Goal: Task Accomplishment & Management: Complete application form

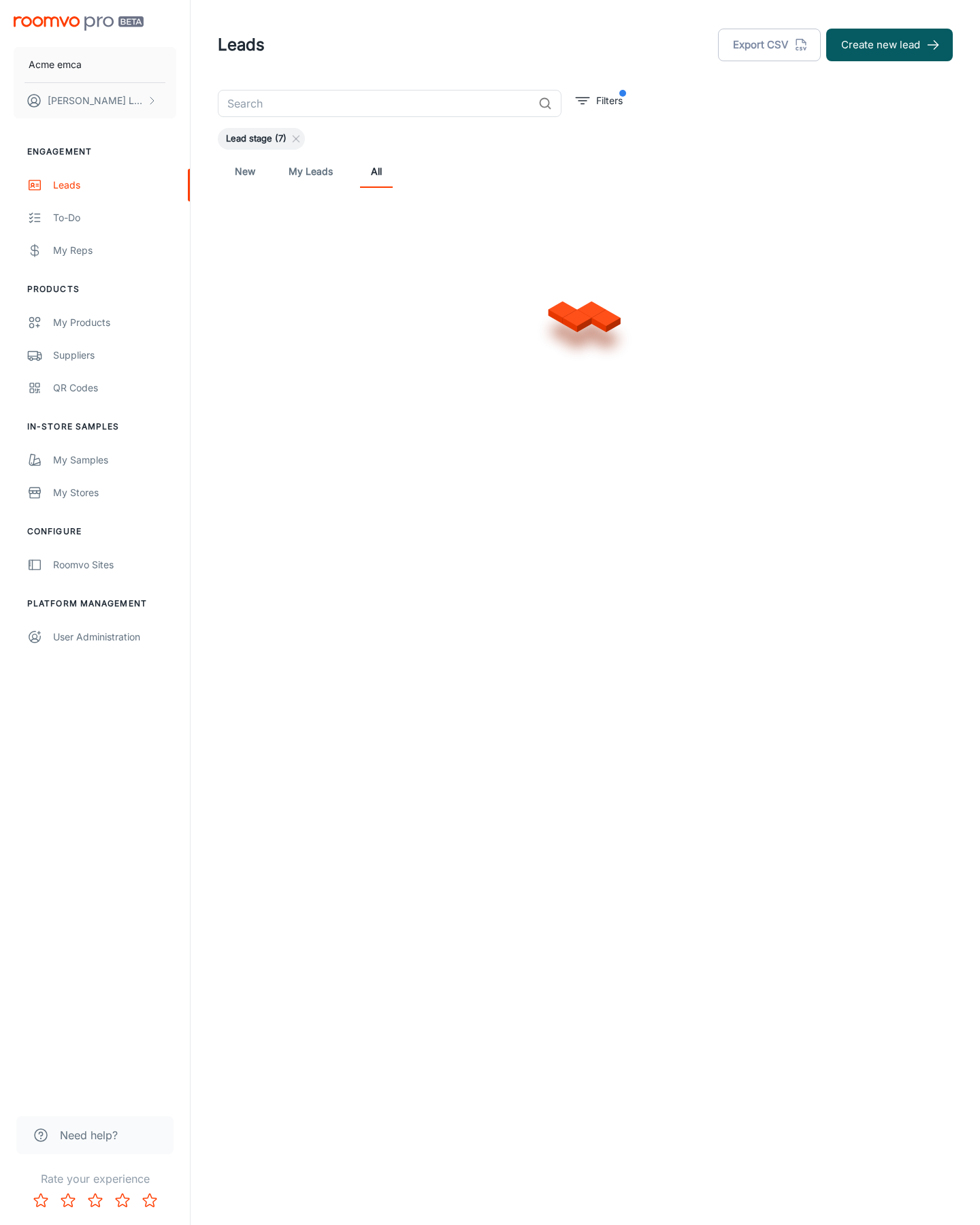
click at [889, 45] on button "Create new lead" at bounding box center [889, 45] width 127 height 33
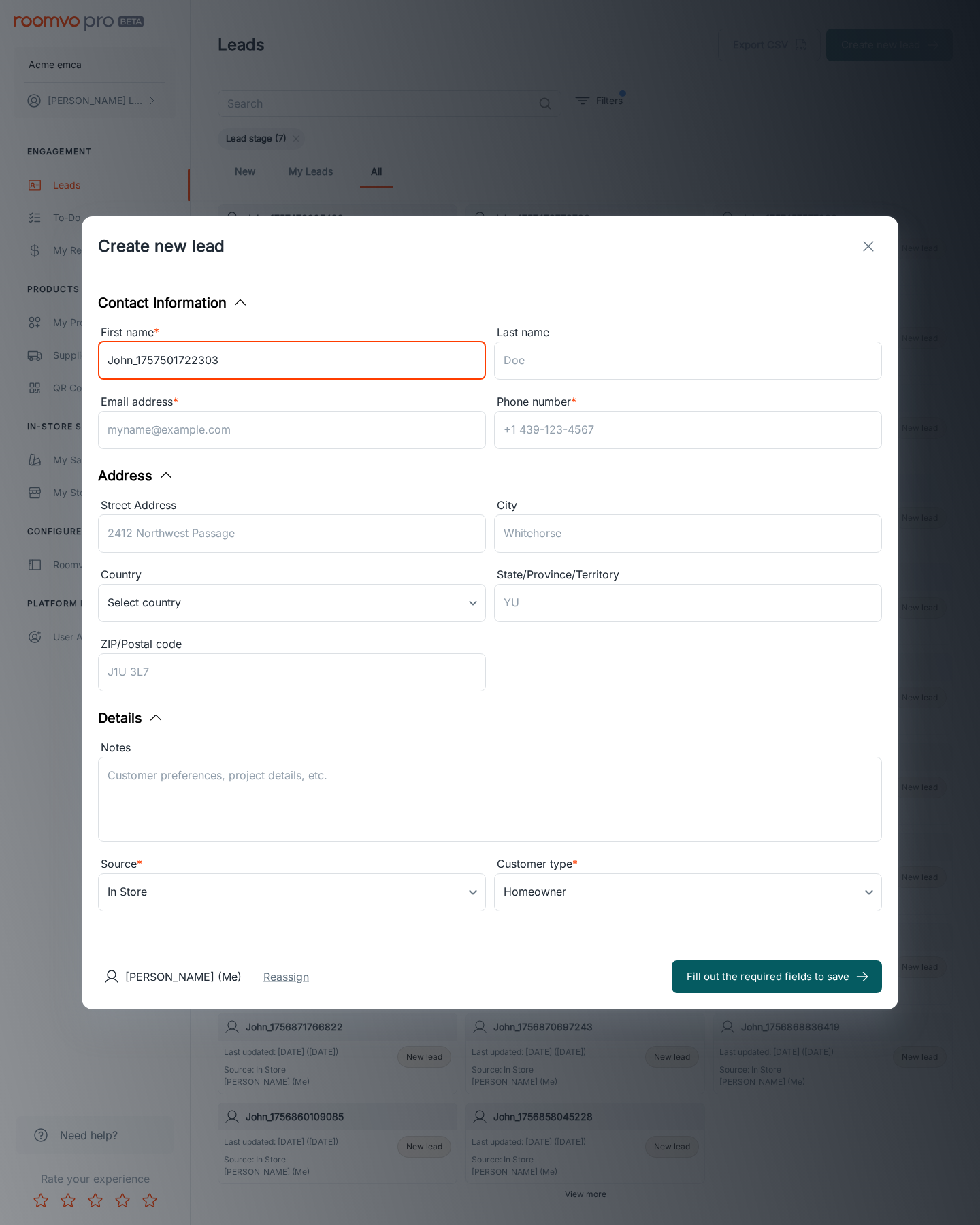
type input "John_1757501722303"
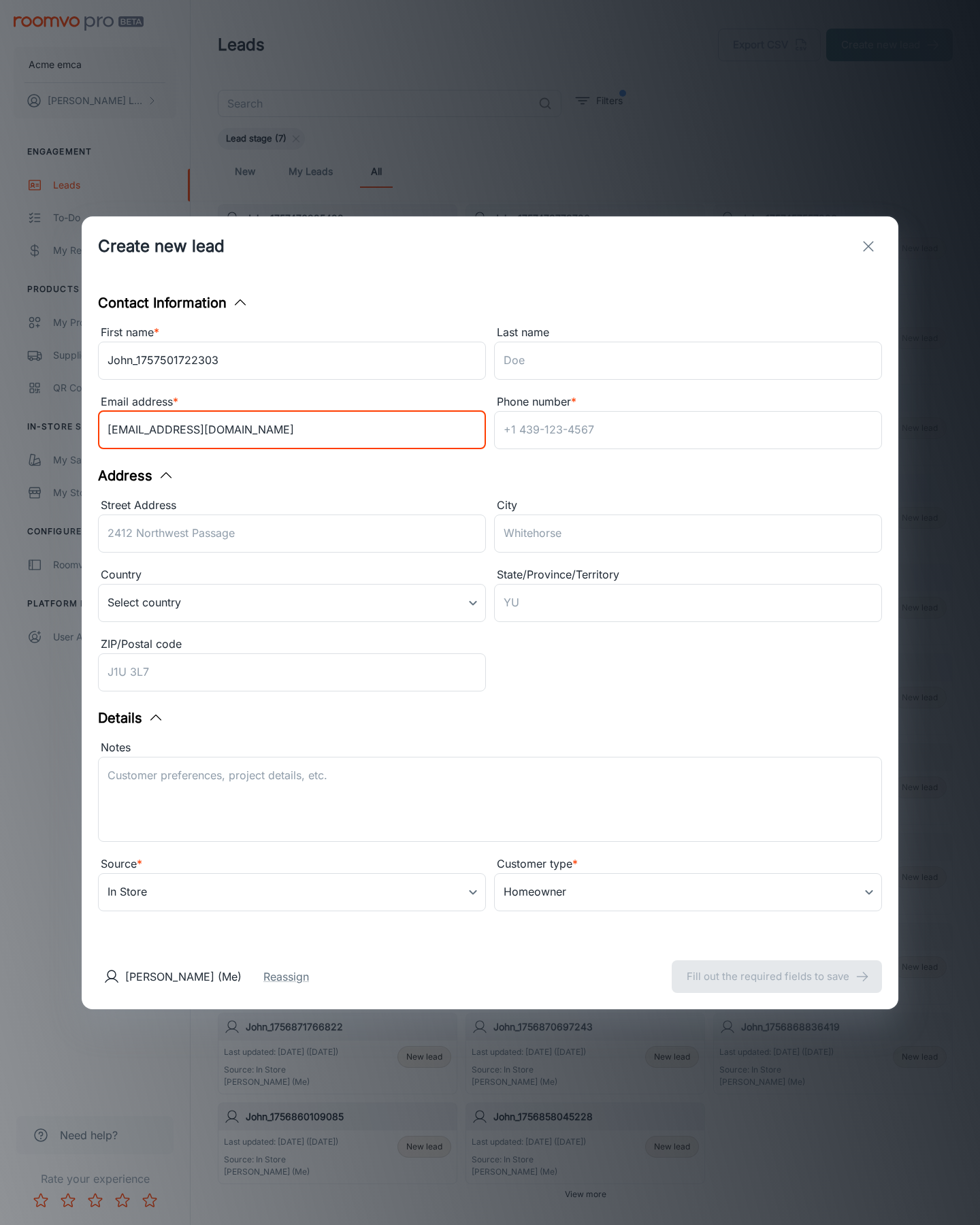
type input "[EMAIL_ADDRESS][DOMAIN_NAME]"
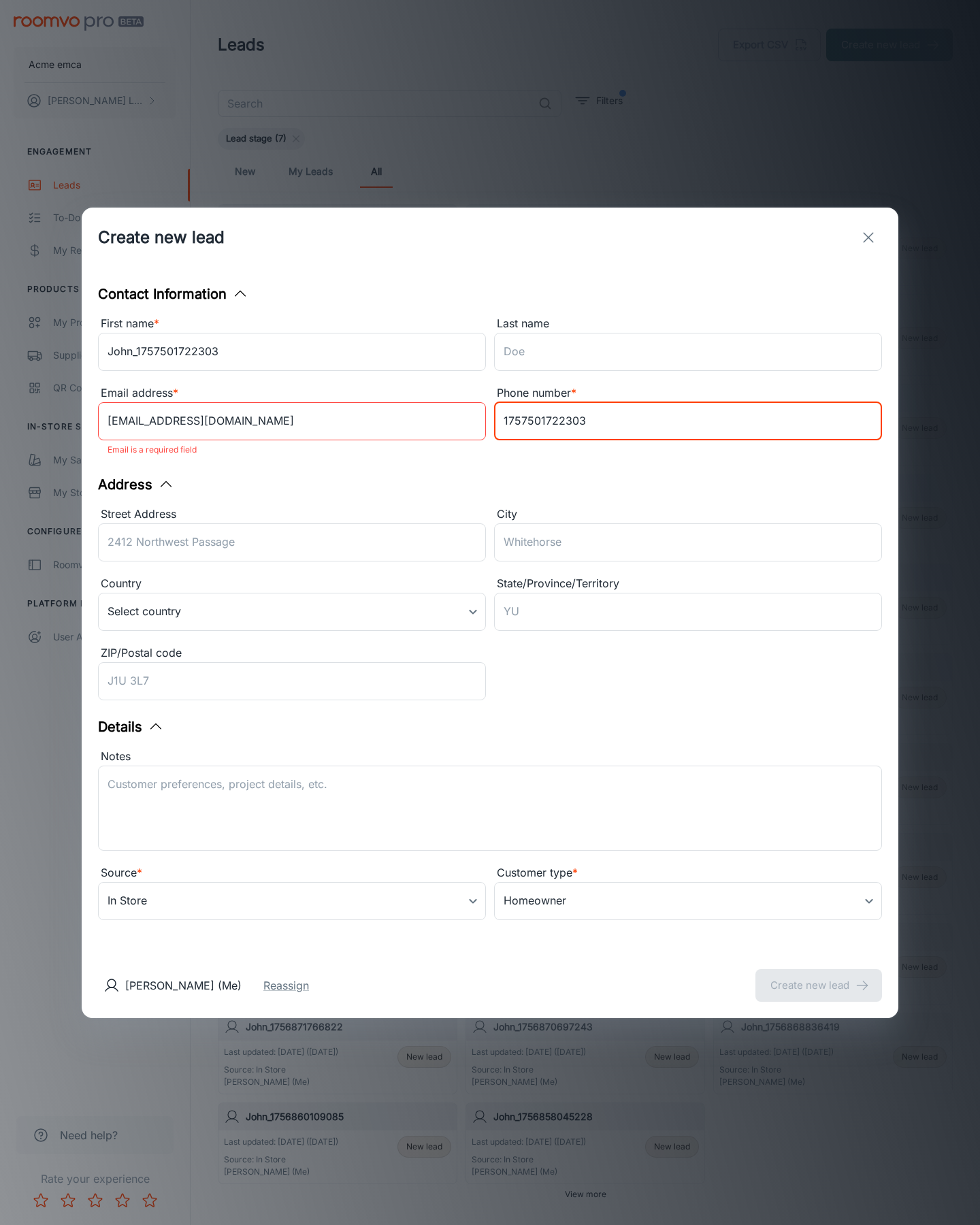
type input "1757501722303"
click at [819, 976] on button "Create new lead" at bounding box center [819, 985] width 127 height 33
